Goal: Use online tool/utility: Utilize a website feature to perform a specific function

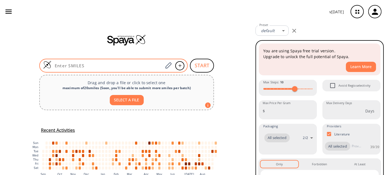
click at [69, 65] on input at bounding box center [107, 66] width 112 height 6
paste input "FC1=C(C(O)=O)C=CC=C1SC2=C(Cl)N(C3=CN(CCC)N=C3)C4=C(F)C(Cl)=CC=C42"
type input "FC1=C(C(O)=O)C=CC=C1SC2=C(Cl)N(C3=CN(CCC)N=C3)C4=C(F)C(Cl)=CC=C42"
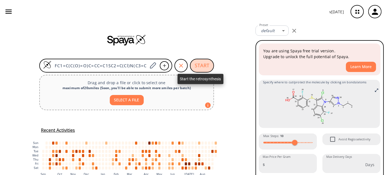
click at [192, 63] on button "START" at bounding box center [202, 66] width 24 height 14
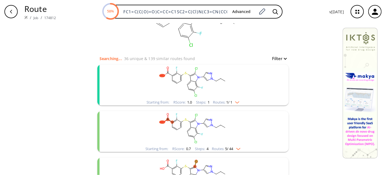
scroll to position [50, 0]
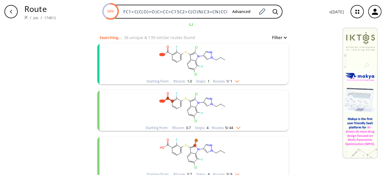
click at [204, 66] on rect "clusters" at bounding box center [193, 60] width 144 height 35
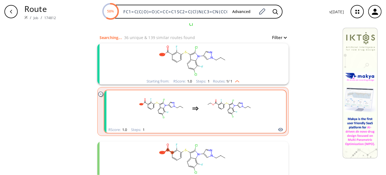
click at [210, 107] on rect "clusters" at bounding box center [230, 108] width 50 height 35
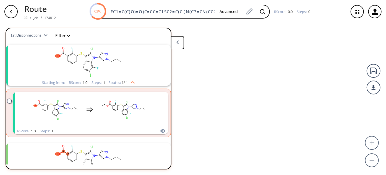
scroll to position [12, 0]
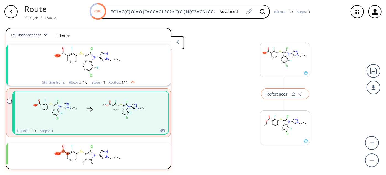
click at [268, 90] on button "References" at bounding box center [285, 93] width 48 height 11
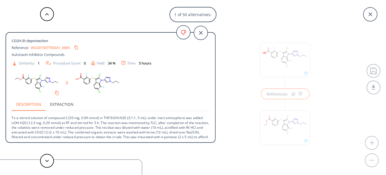
click at [49, 46] on link "WO2015077503A1_0665" at bounding box center [50, 48] width 39 height 4
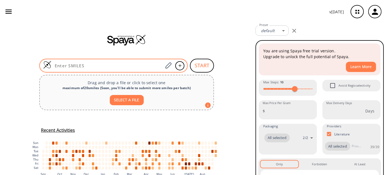
click at [122, 64] on input at bounding box center [107, 66] width 112 height 6
paste input "FC1=C(C(OCC)=O)C=CC=C1SCC2=CC=C(OC)C=C2"
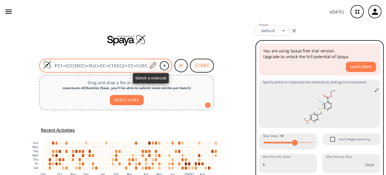
click at [154, 66] on icon at bounding box center [152, 65] width 7 height 7
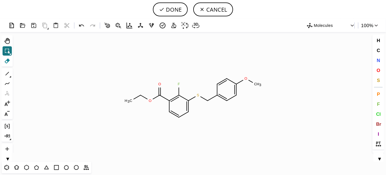
click at [7, 58] on icon at bounding box center [7, 60] width 7 height 7
click at [179, 86] on circle at bounding box center [179, 84] width 7 height 7
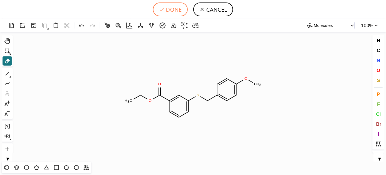
click at [177, 11] on button "DONE" at bounding box center [170, 9] width 35 height 14
type input "C1C(SCC2C=CC(OC)=CC=2)=CC=CC=1C(=O)OCC"
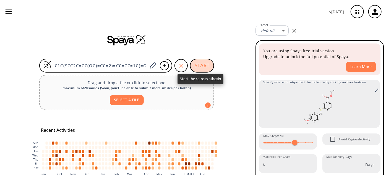
click at [198, 66] on button "START" at bounding box center [202, 66] width 24 height 14
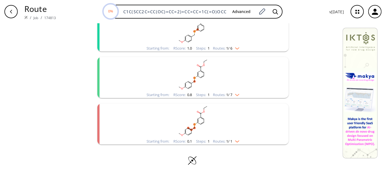
scroll to position [58, 0]
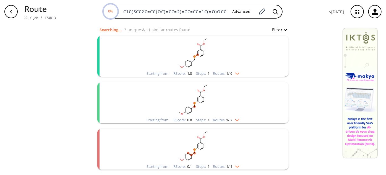
click at [216, 60] on rect "clusters" at bounding box center [193, 53] width 144 height 35
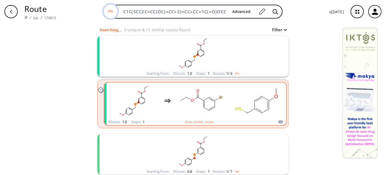
click at [237, 95] on rect "clusters" at bounding box center [257, 100] width 50 height 35
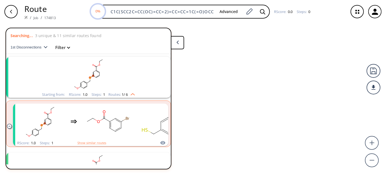
scroll to position [12, 0]
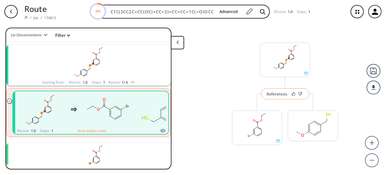
click at [272, 89] on button "References" at bounding box center [285, 93] width 48 height 11
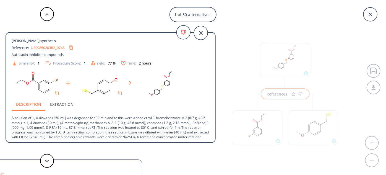
click at [35, 49] on link "US09850203B2_0748" at bounding box center [48, 48] width 34 height 4
drag, startPoint x: 12, startPoint y: 117, endPoint x: 90, endPoint y: 117, distance: 77.5
click at [90, 117] on p "A solution of 1, 4-dioxane (250 mL) was degassed for 30 min and to this were ad…" at bounding box center [111, 134] width 198 height 47
copy p "A solution of 1, 4-dioxane (250 mL) was degassed"
click at [51, 163] on button at bounding box center [47, 161] width 14 height 14
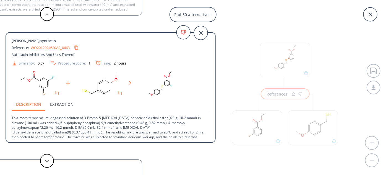
click at [43, 47] on link "WO2012024620A2_0663" at bounding box center [50, 48] width 39 height 4
drag, startPoint x: 50, startPoint y: 116, endPoint x: 123, endPoint y: 118, distance: 73.1
click at [123, 118] on p "To a room temperature, degassed solution of 3-Bromo-5-[MEDICAL_DATA]-benzoic ac…" at bounding box center [111, 127] width 198 height 33
copy p "degassed solution of 3-Bromo-5-[MEDICAL_DATA]-benzoi"
click at [49, 164] on button at bounding box center [47, 161] width 14 height 14
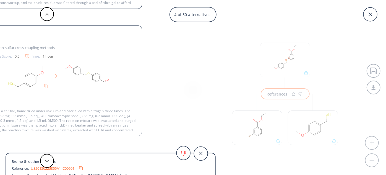
scroll to position [10, 0]
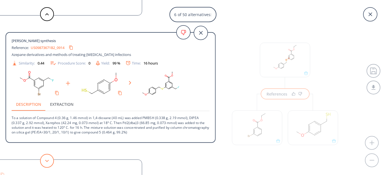
click at [50, 162] on button at bounding box center [47, 161] width 14 height 14
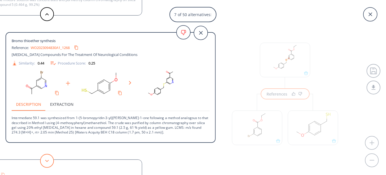
click at [47, 162] on button at bounding box center [47, 161] width 14 height 14
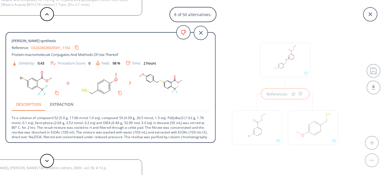
drag, startPoint x: 10, startPoint y: 41, endPoint x: 55, endPoint y: 42, distance: 45.7
click at [55, 42] on div "Migita thioether synthesis Reference: US20240269293A1_1162 Protein-macromolecul…" at bounding box center [110, 88] width 209 height 102
click at [43, 46] on link "US20240269293A1_1162" at bounding box center [51, 48] width 40 height 4
drag, startPoint x: 36, startPoint y: 117, endPoint x: 99, endPoint y: 117, distance: 63.4
click at [99, 117] on p "To a solution of compound 52 (5.0 g, 17.66 mmol 1.0 eq), compound 53 (4.09 g, 2…" at bounding box center [111, 127] width 198 height 33
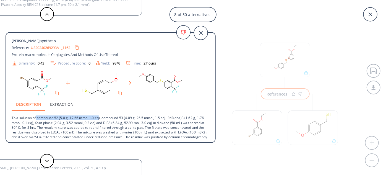
copy p "compound 52 (5.0 g, 17.66 mmol 1.0 eq"
drag, startPoint x: 10, startPoint y: 40, endPoint x: 55, endPoint y: 43, distance: 44.4
click at [56, 43] on div "Migita thioether synthesis Reference: US20240269293A1_1162 Protein-macromolecul…" at bounding box center [110, 88] width 209 height 102
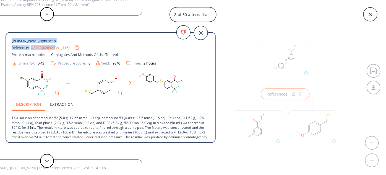
drag, startPoint x: 50, startPoint y: 40, endPoint x: 78, endPoint y: 32, distance: 28.5
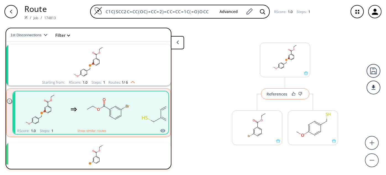
click at [281, 95] on div "References" at bounding box center [277, 94] width 21 height 4
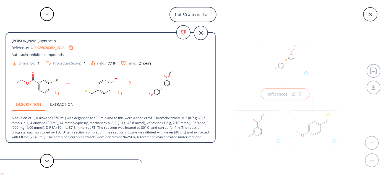
drag, startPoint x: 12, startPoint y: 39, endPoint x: 56, endPoint y: 38, distance: 44.0
click at [56, 38] on span "[PERSON_NAME] synthesis" at bounding box center [35, 40] width 46 height 5
